Goal: Complete application form

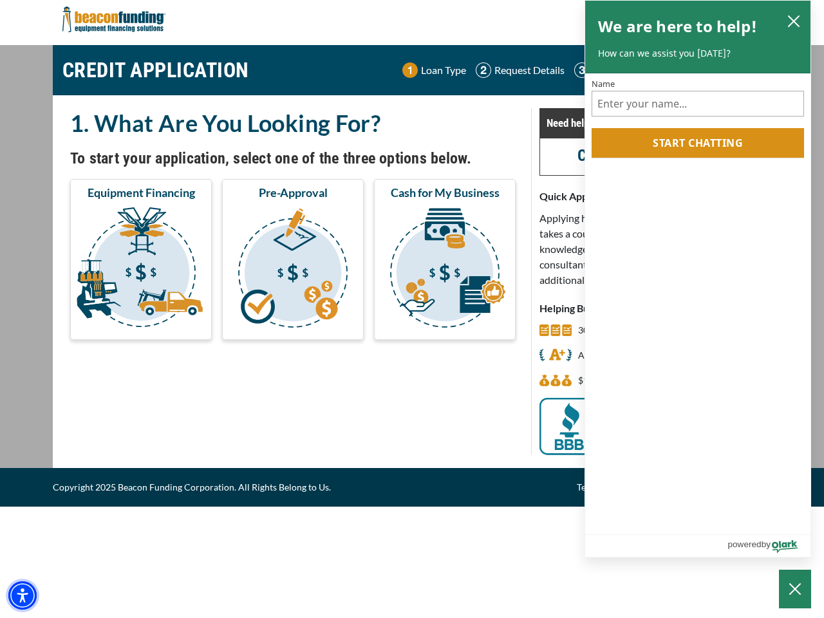
click at [23, 595] on img "Accessibility Menu" at bounding box center [22, 595] width 28 height 28
click at [141, 270] on body "Skip to main content Enable accessibility for low vision Open the accessibility…" at bounding box center [412, 309] width 824 height 618
click at [293, 270] on body "Skip to main content Enable accessibility for low vision Open the accessibility…" at bounding box center [412, 309] width 824 height 618
click at [445, 270] on body "Skip to main content Enable accessibility for low vision Open the accessibility…" at bounding box center [412, 309] width 824 height 618
click at [793, 21] on body "Skip to main content Enable accessibility for low vision Open the accessibility…" at bounding box center [412, 309] width 824 height 618
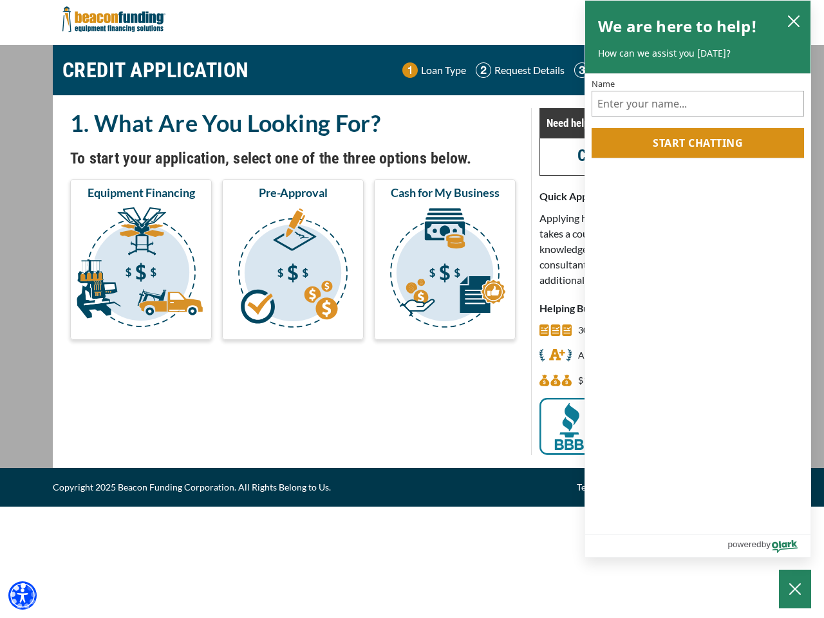
click at [697, 143] on body "Skip to main content Enable accessibility for low vision Open the accessibility…" at bounding box center [412, 309] width 824 height 618
click at [795, 589] on body "Skip to main content Enable accessibility for low vision Open the accessibility…" at bounding box center [412, 309] width 824 height 618
